Goal: Task Accomplishment & Management: Use online tool/utility

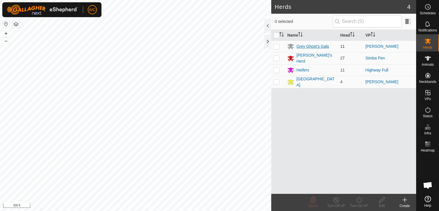
click at [307, 44] on div "Grey Ghost's Gals" at bounding box center [312, 46] width 33 height 6
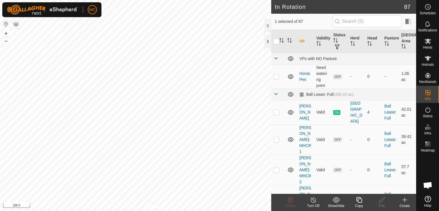
click at [361, 197] on icon at bounding box center [358, 199] width 7 height 7
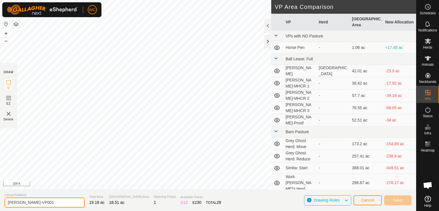
drag, startPoint x: 39, startPoint y: 200, endPoint x: 18, endPoint y: 206, distance: 21.7
click at [18, 206] on input "[PERSON_NAME]-VP001" at bounding box center [45, 202] width 80 height 10
type input "[PERSON_NAME] to Middle"
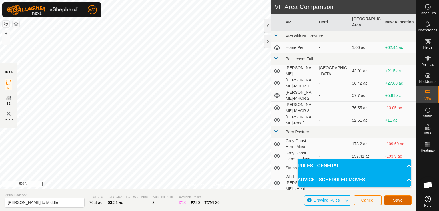
click at [397, 202] on span "Save" at bounding box center [398, 200] width 10 height 5
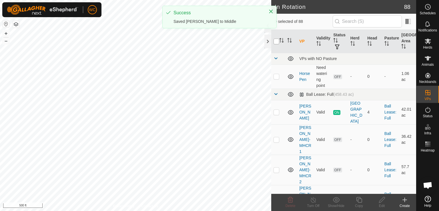
click at [277, 42] on input "checkbox" at bounding box center [276, 42] width 6 height 6
checkbox input "true"
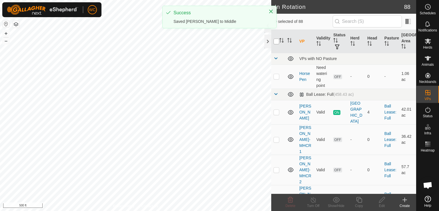
checkbox input "true"
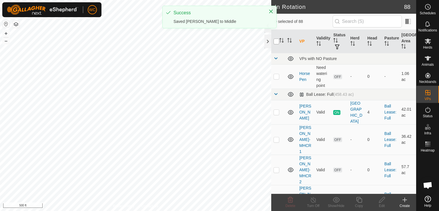
checkbox input "true"
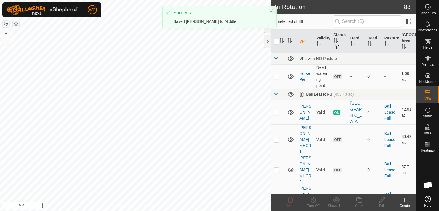
checkbox input "true"
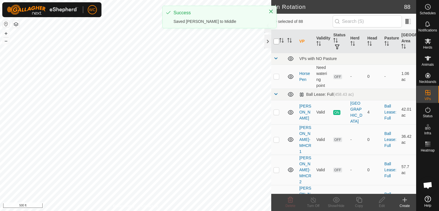
checkbox input "true"
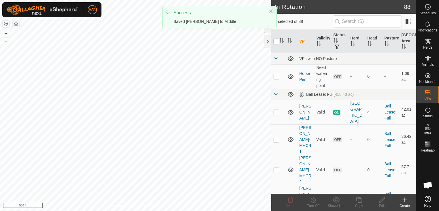
checkbox input "true"
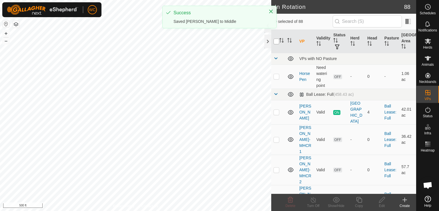
checkbox input "true"
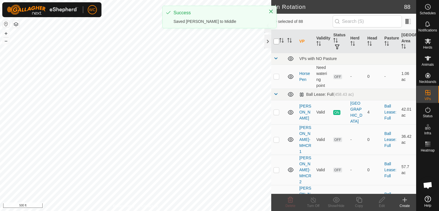
checkbox input "true"
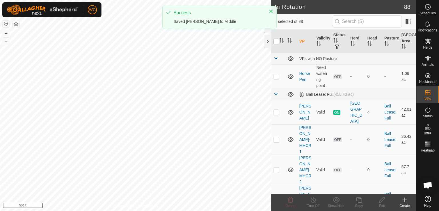
checkbox input "true"
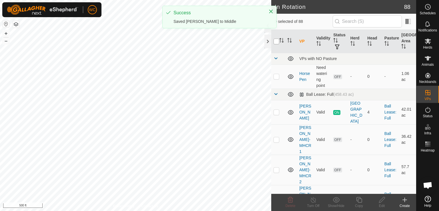
checkbox input "true"
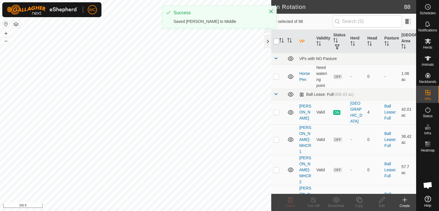
checkbox input "true"
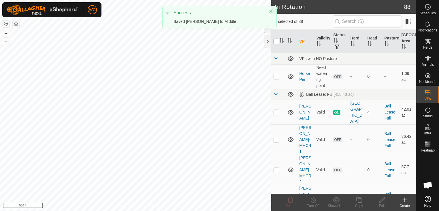
checkbox input "true"
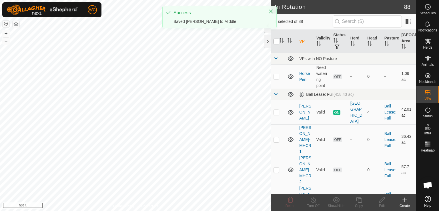
checkbox input "true"
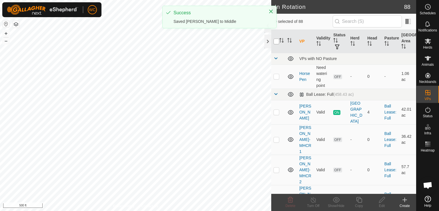
checkbox input "true"
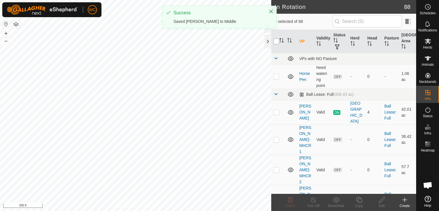
checkbox input "true"
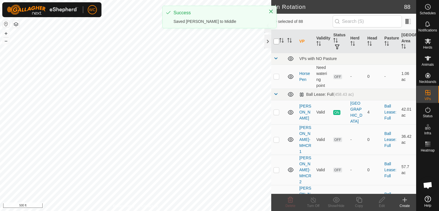
checkbox input "true"
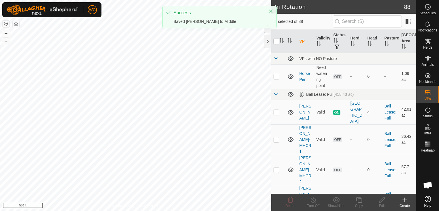
checkbox input "true"
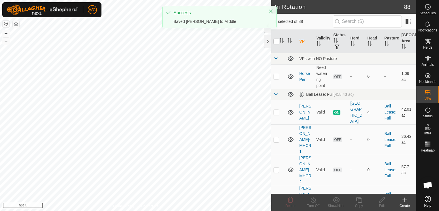
checkbox input "true"
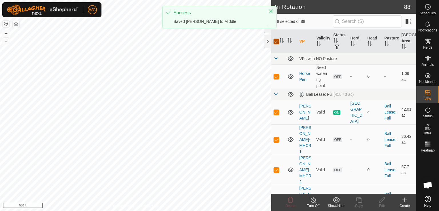
click at [277, 43] on input "checkbox" at bounding box center [276, 42] width 6 height 6
checkbox input "false"
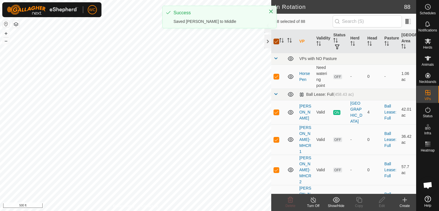
checkbox input "false"
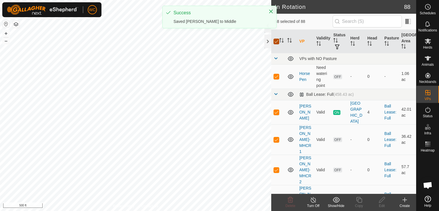
checkbox input "false"
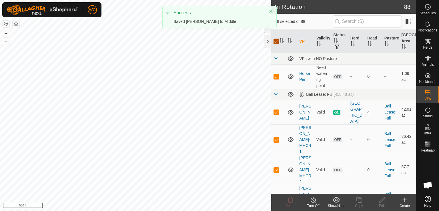
checkbox input "false"
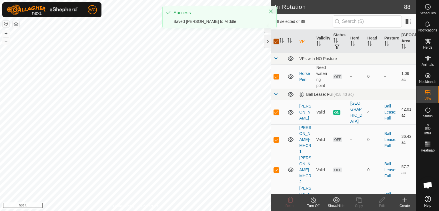
checkbox input "false"
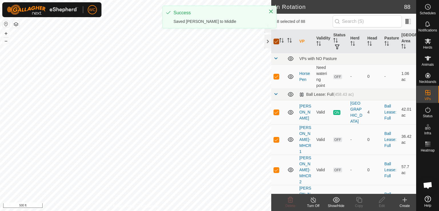
checkbox input "false"
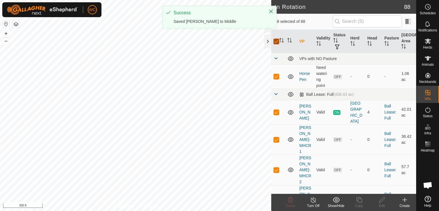
checkbox input "false"
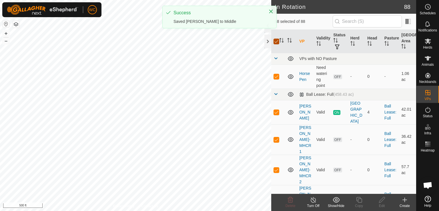
checkbox input "false"
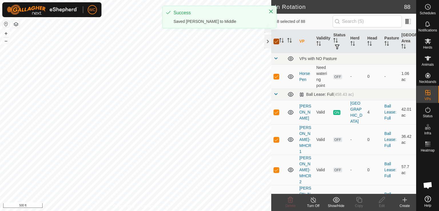
checkbox input "false"
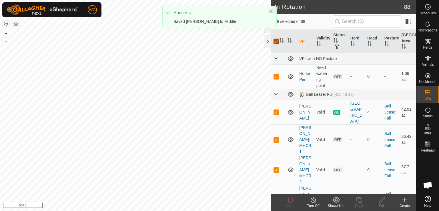
checkbox input "false"
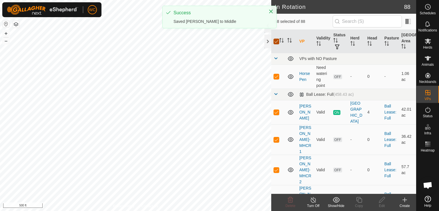
checkbox input "false"
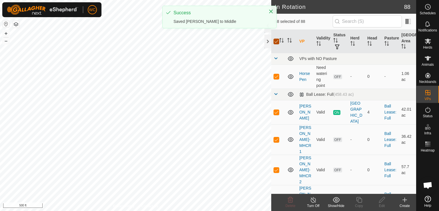
checkbox input "false"
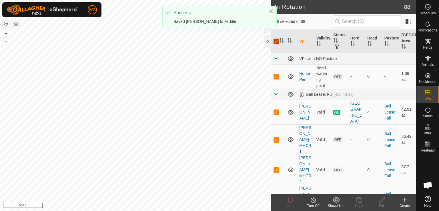
checkbox input "false"
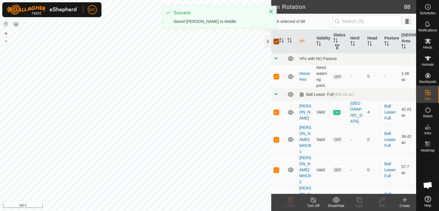
checkbox input "false"
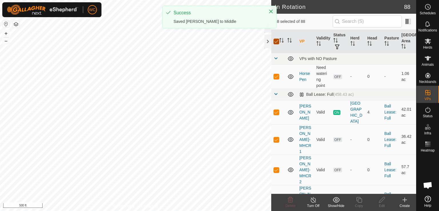
checkbox input "false"
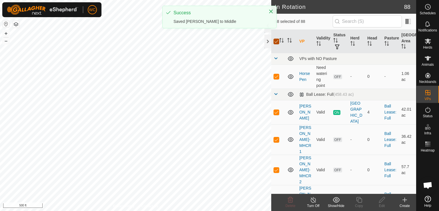
checkbox input "false"
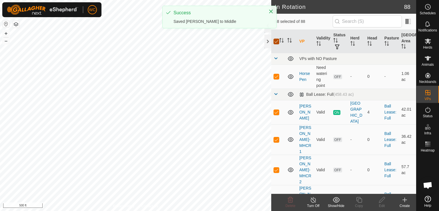
checkbox input "false"
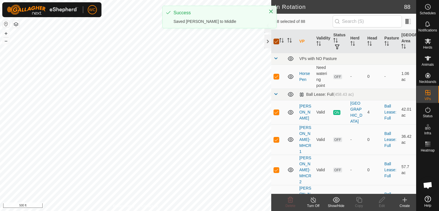
checkbox input "false"
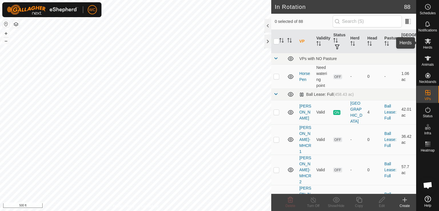
click at [427, 38] on icon at bounding box center [427, 41] width 7 height 7
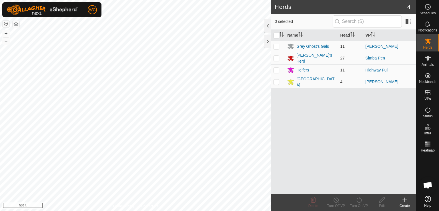
click at [276, 45] on p-checkbox at bounding box center [276, 46] width 6 height 5
checkbox input "true"
click at [303, 44] on div "Grey Ghost's Gals" at bounding box center [312, 46] width 33 height 6
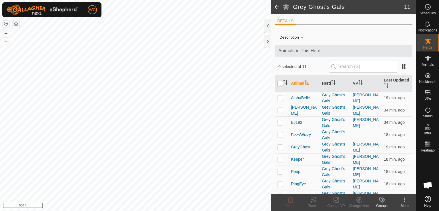
click at [279, 84] on input "checkbox" at bounding box center [280, 84] width 6 height 6
checkbox input "true"
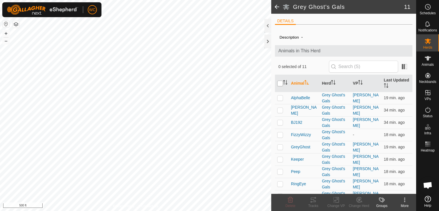
checkbox input "true"
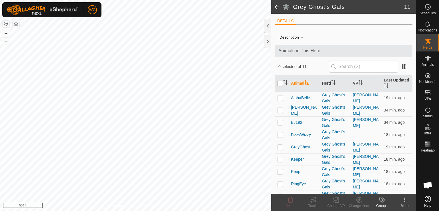
checkbox input "true"
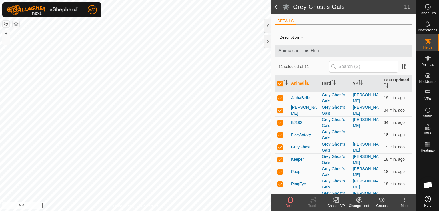
click at [279, 135] on p-checkbox at bounding box center [280, 134] width 6 height 5
checkbox input "false"
click at [333, 199] on rect at bounding box center [335, 199] width 5 height 5
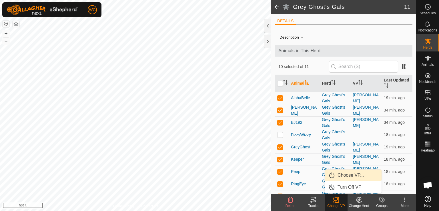
click at [342, 173] on link "Choose VP..." at bounding box center [353, 174] width 57 height 11
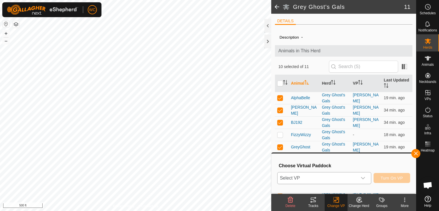
click at [320, 176] on span "Select VP" at bounding box center [317, 177] width 80 height 11
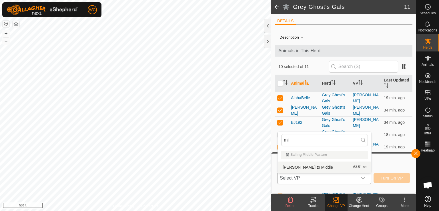
type input "mi"
click at [310, 168] on li "[PERSON_NAME] to Middle 63.51 ac" at bounding box center [324, 166] width 93 height 11
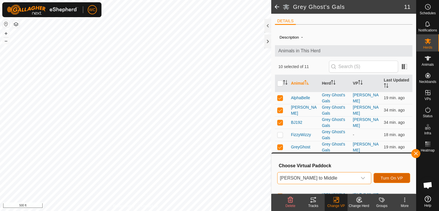
click at [391, 177] on span "Turn On VP" at bounding box center [392, 178] width 22 height 5
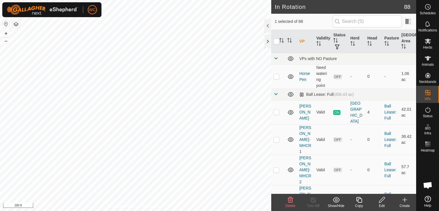
checkbox input "true"
checkbox input "false"
